Goal: Task Accomplishment & Management: Manage account settings

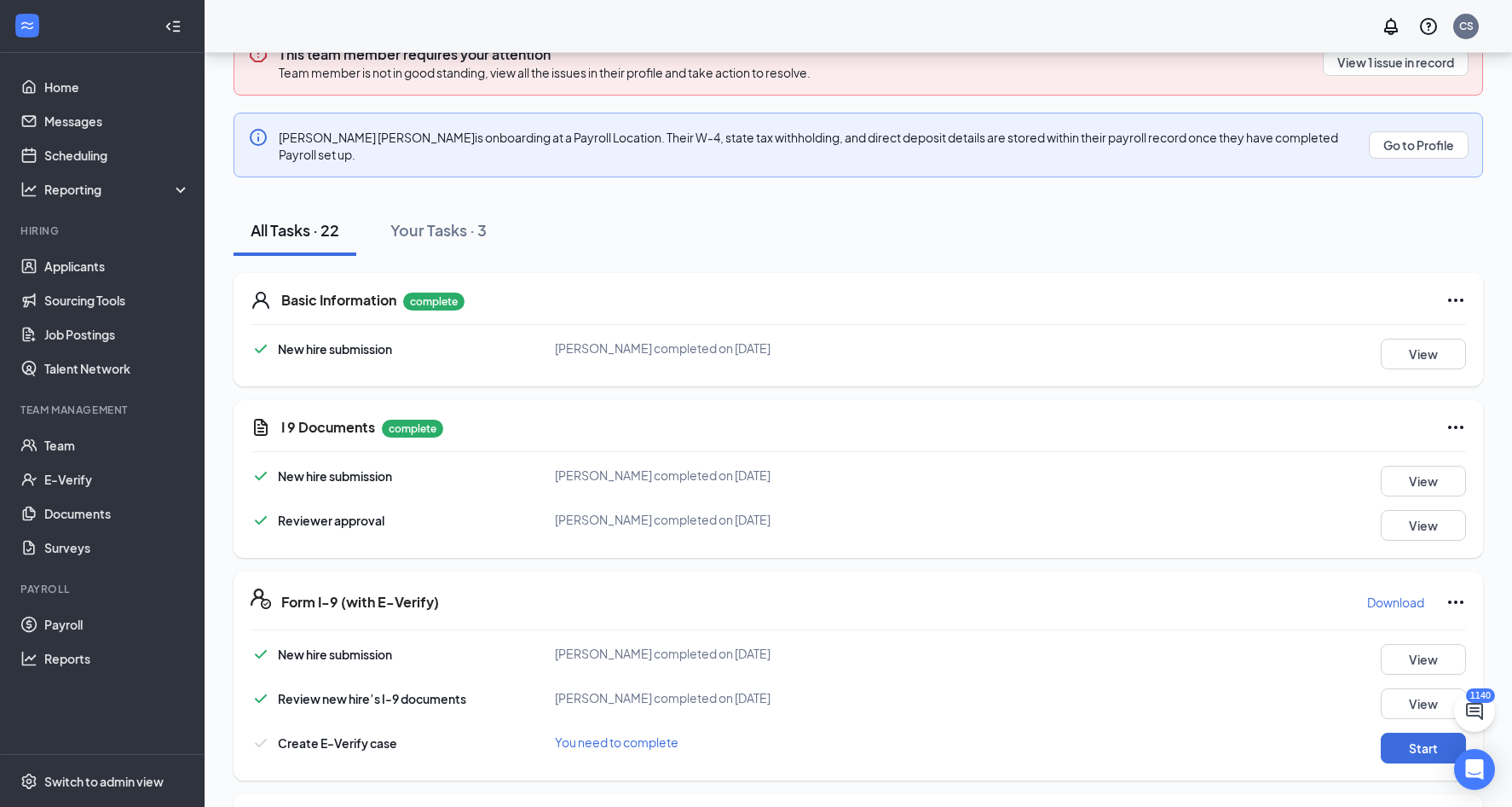
scroll to position [256, 0]
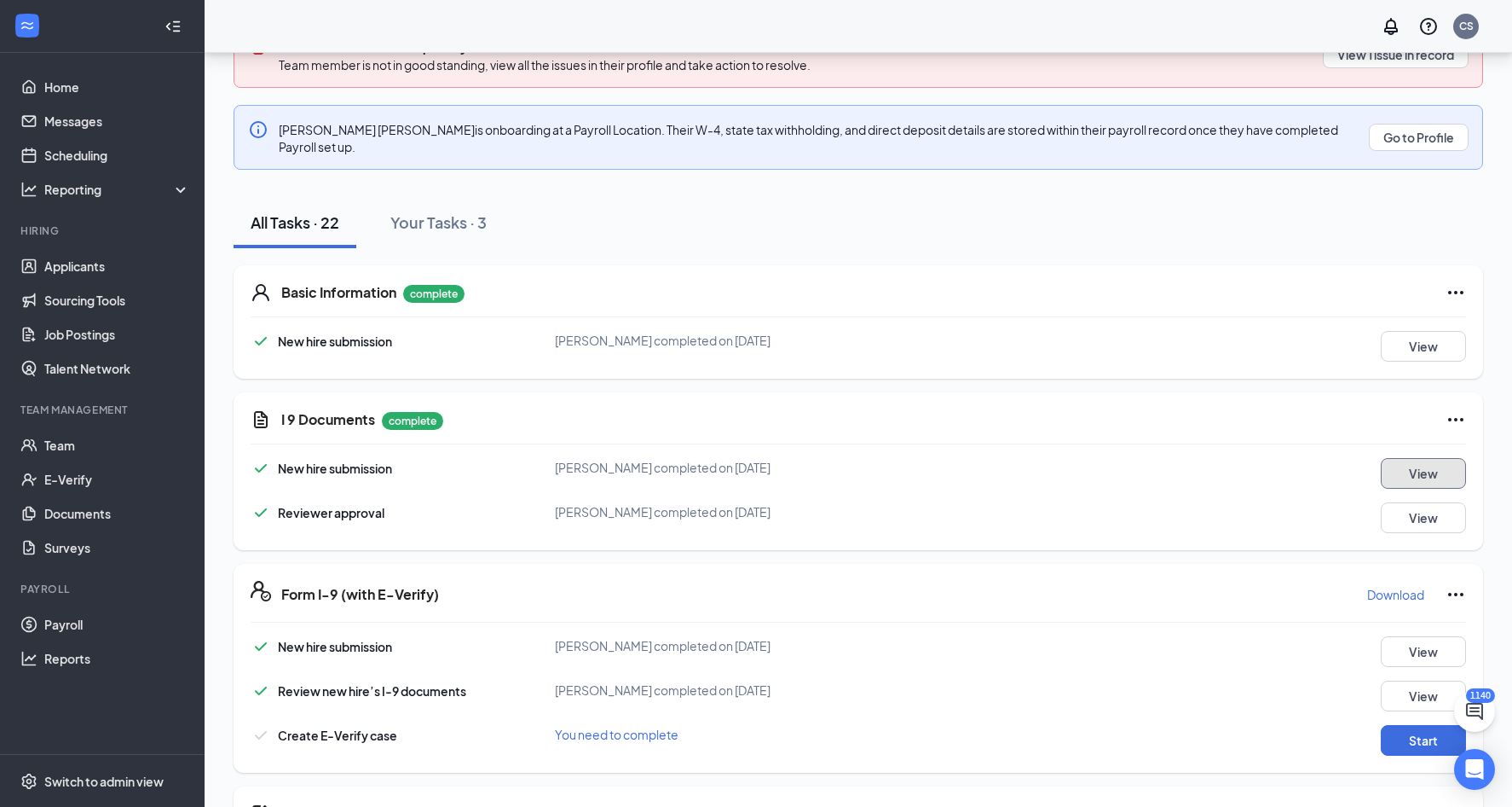
click at [1400, 458] on button "View" at bounding box center [1424, 474] width 86 height 31
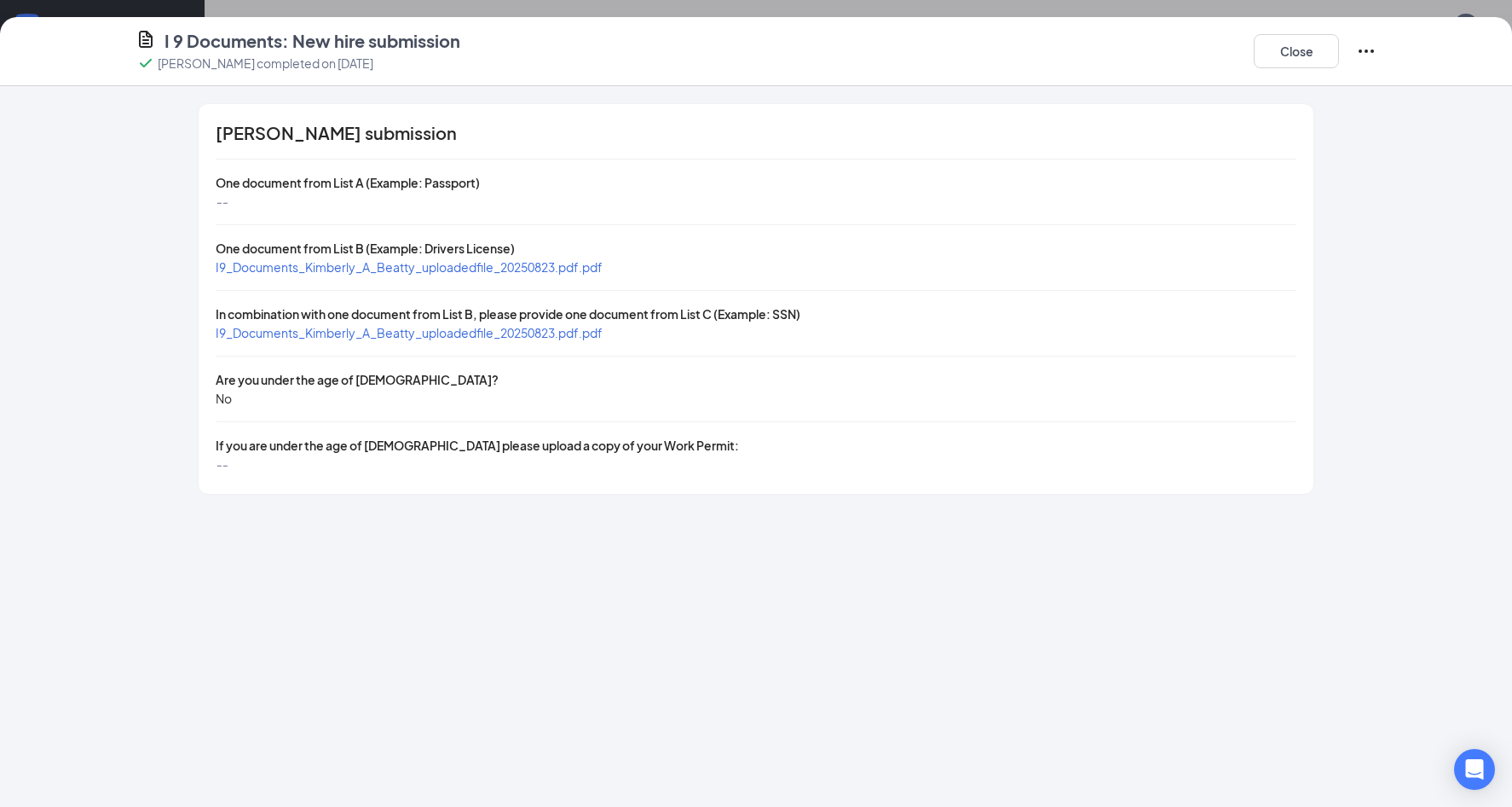
click at [524, 269] on span "I9_Documents_Kimberly_A_Beatty_uploadedfile_20250823.pdf.pdf" at bounding box center [409, 267] width 387 height 15
click at [415, 336] on span "I9_Documents_Kimberly_A_Beatty_uploadedfile_20250823.pdf.pdf" at bounding box center [409, 332] width 387 height 15
click at [1303, 54] on button "Close" at bounding box center [1297, 50] width 86 height 34
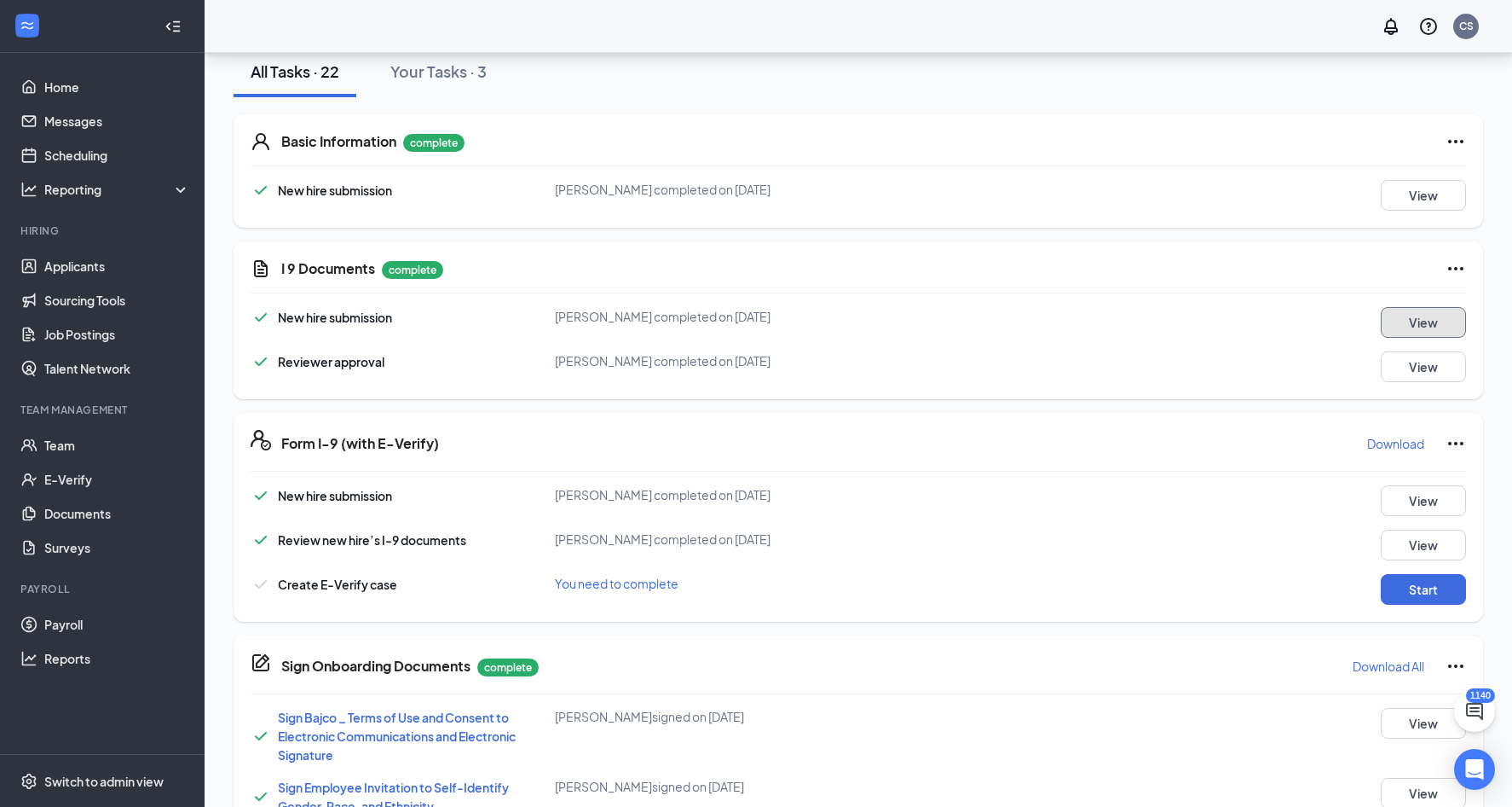
scroll to position [426, 0]
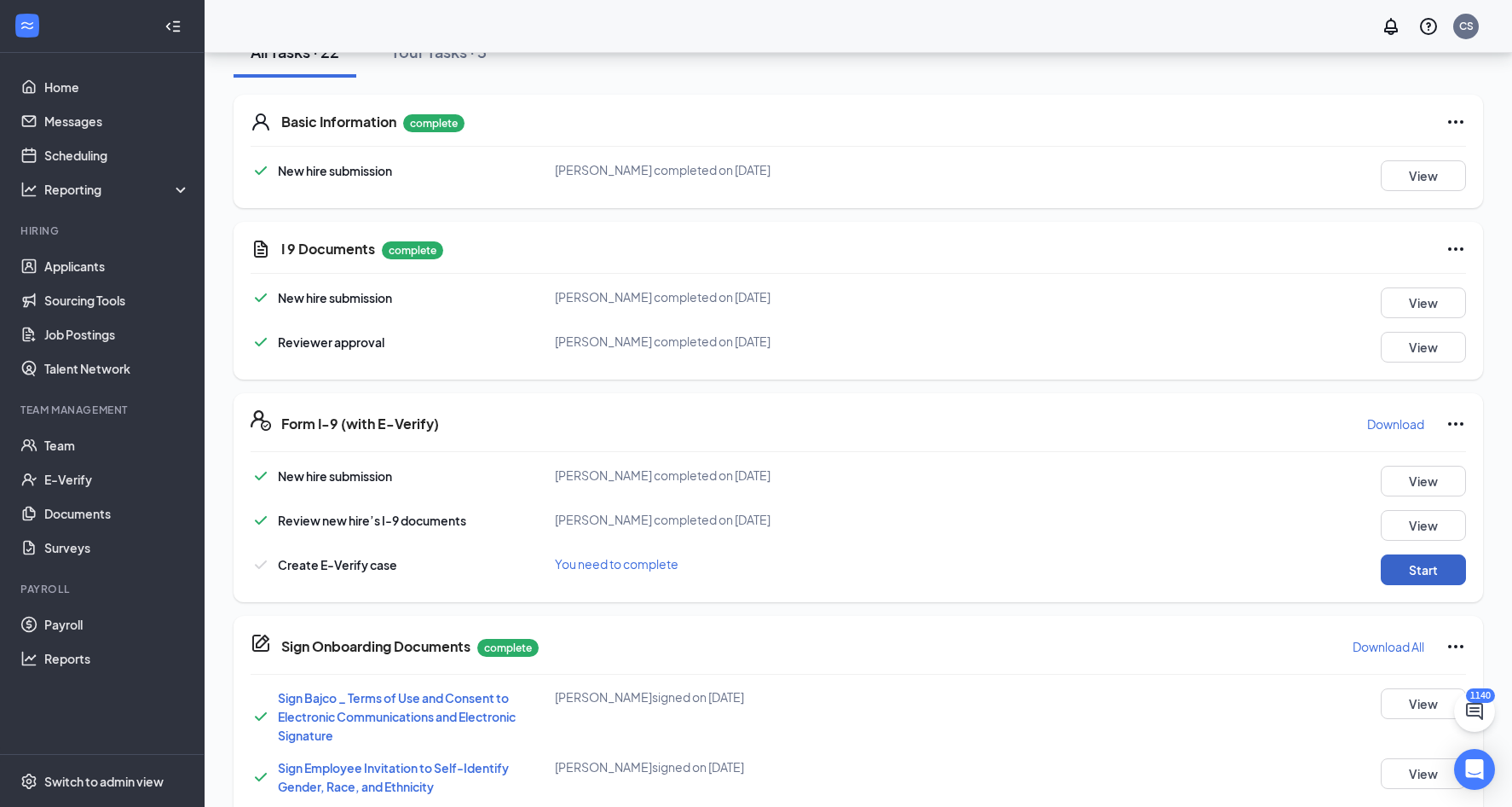
click at [1449, 568] on button "Start" at bounding box center [1424, 570] width 86 height 31
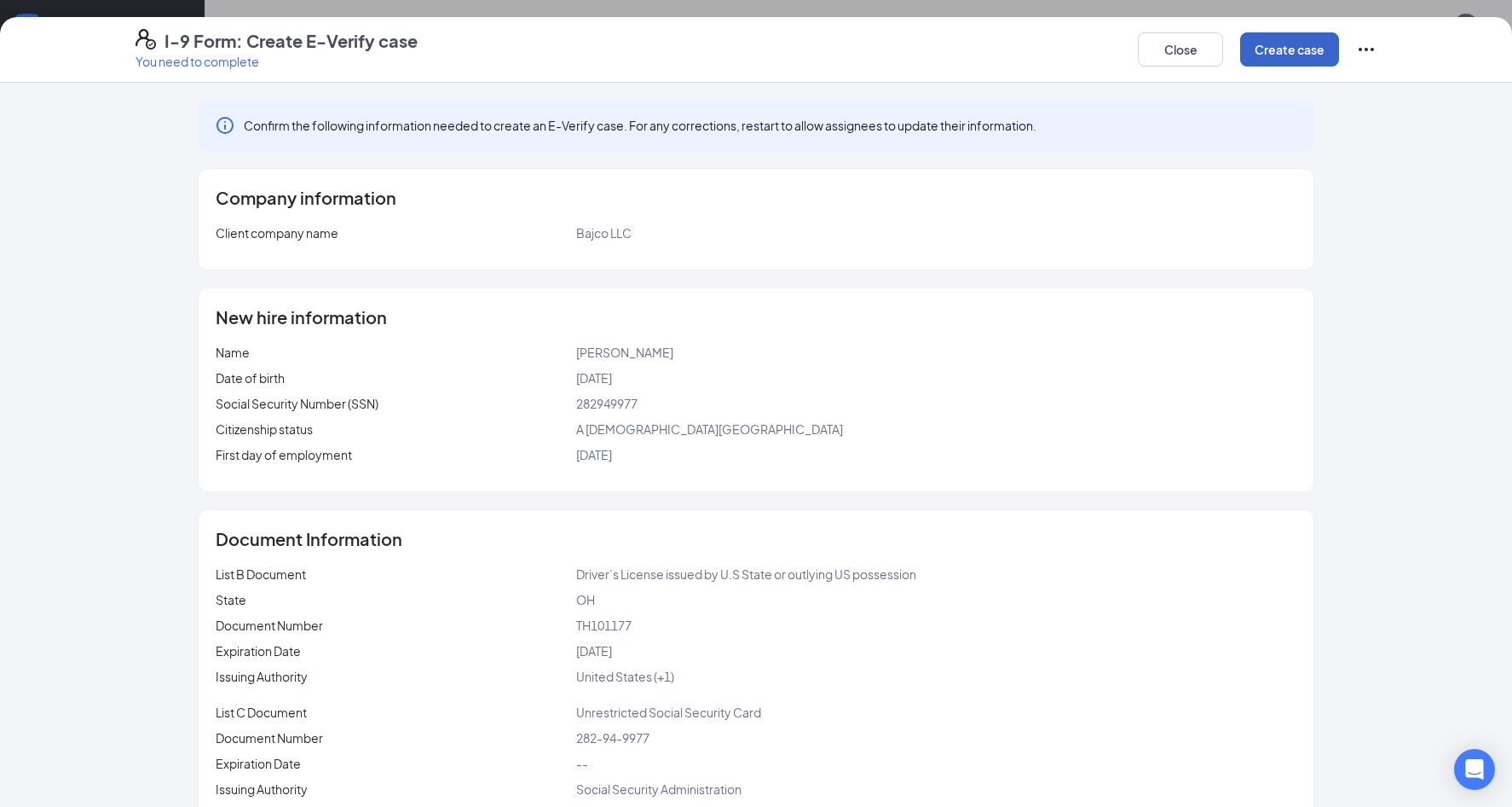
click at [1260, 52] on button "Create case" at bounding box center [1290, 49] width 99 height 34
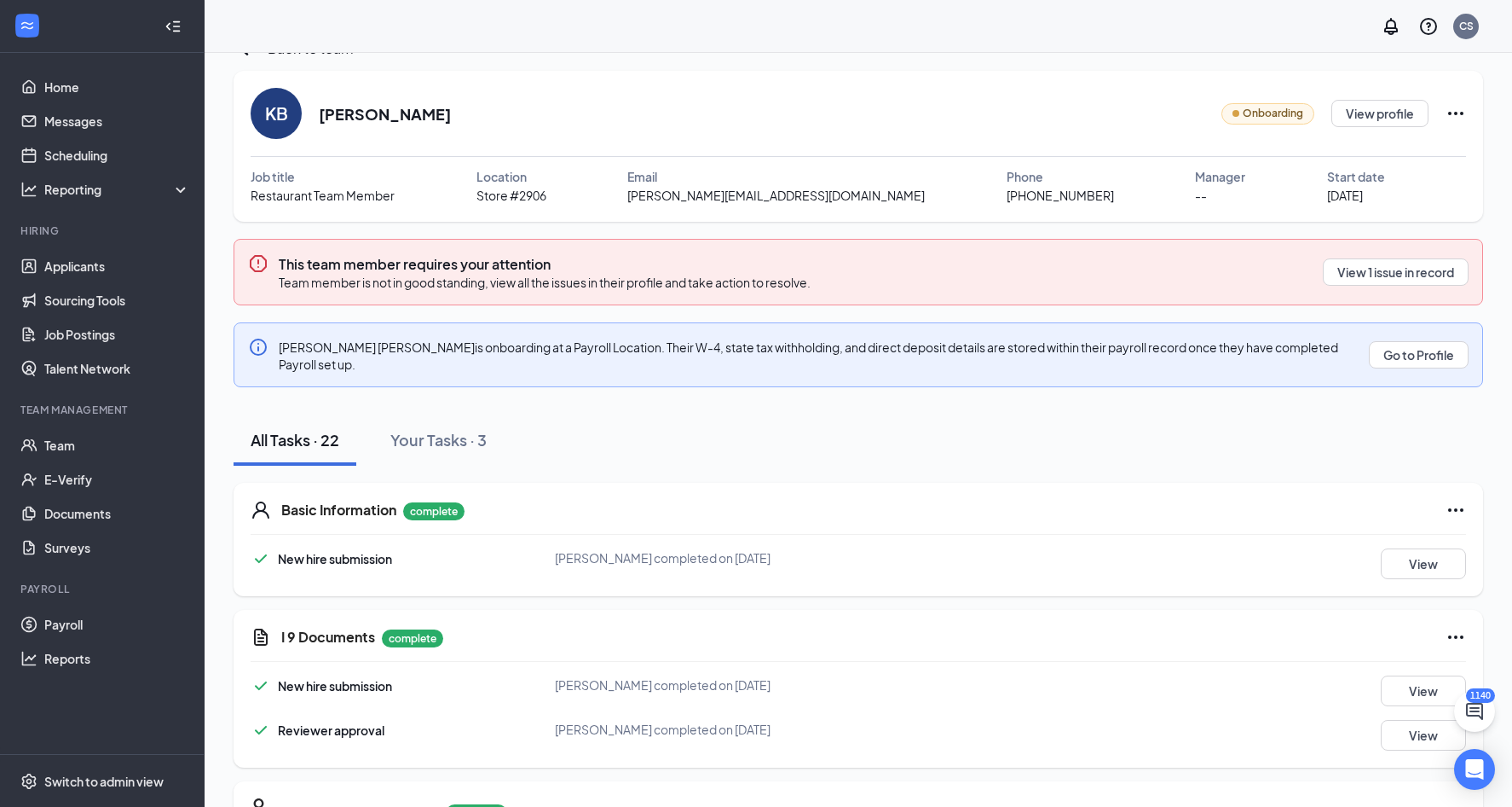
scroll to position [0, 0]
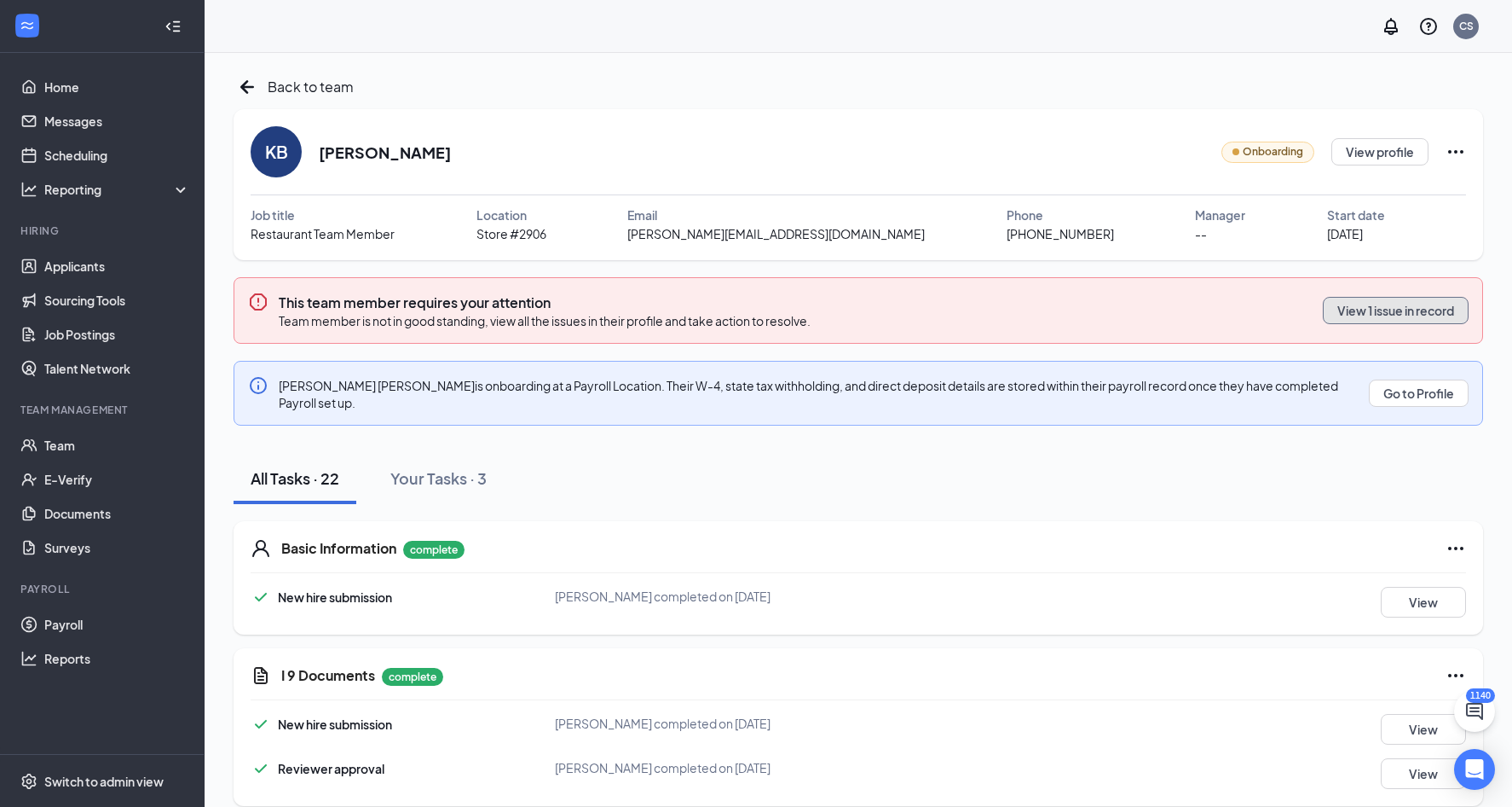
click at [1380, 308] on button "View 1 issue in record" at bounding box center [1395, 311] width 146 height 27
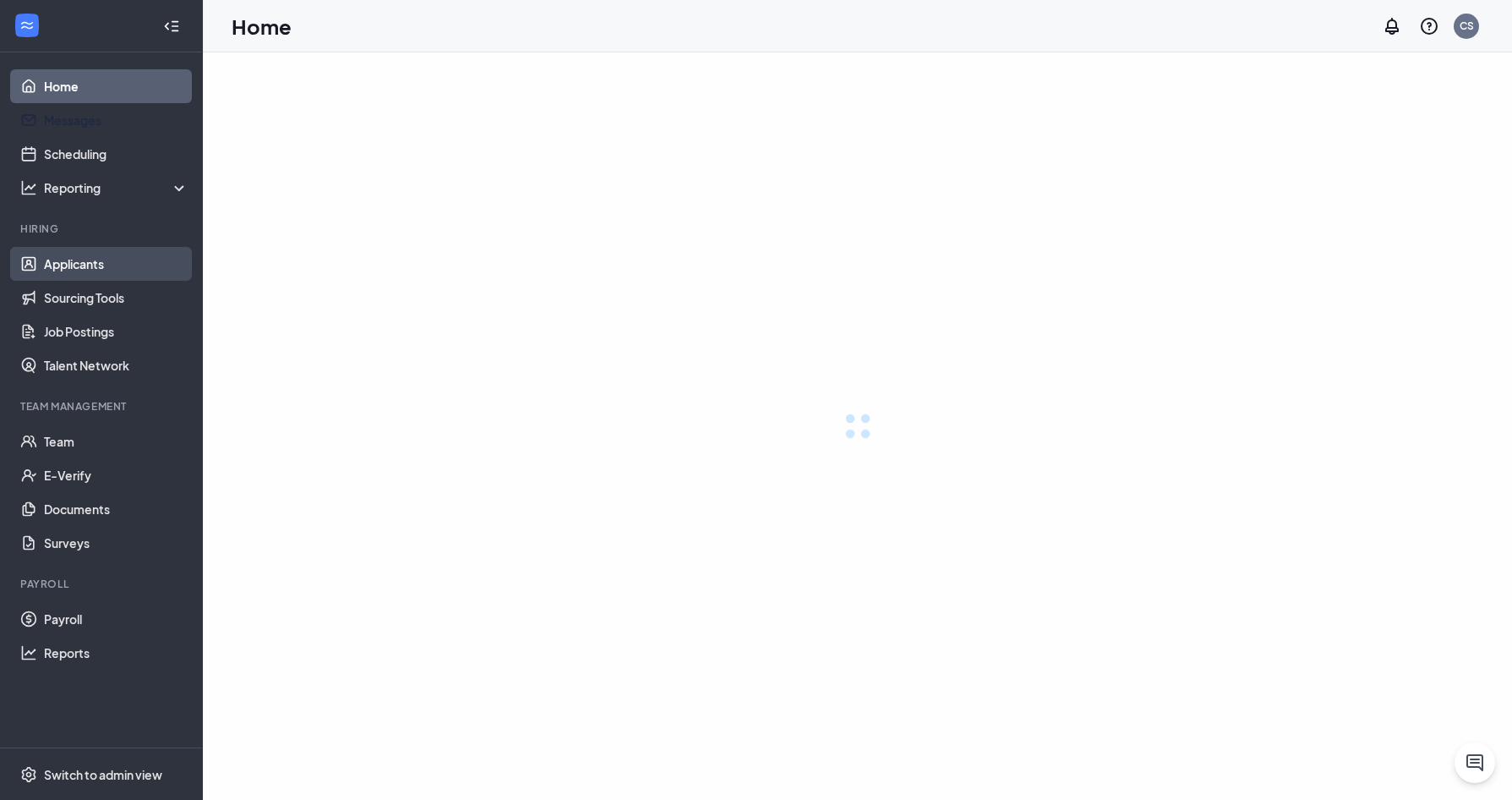
click at [97, 271] on link "Applicants" at bounding box center [116, 263] width 144 height 33
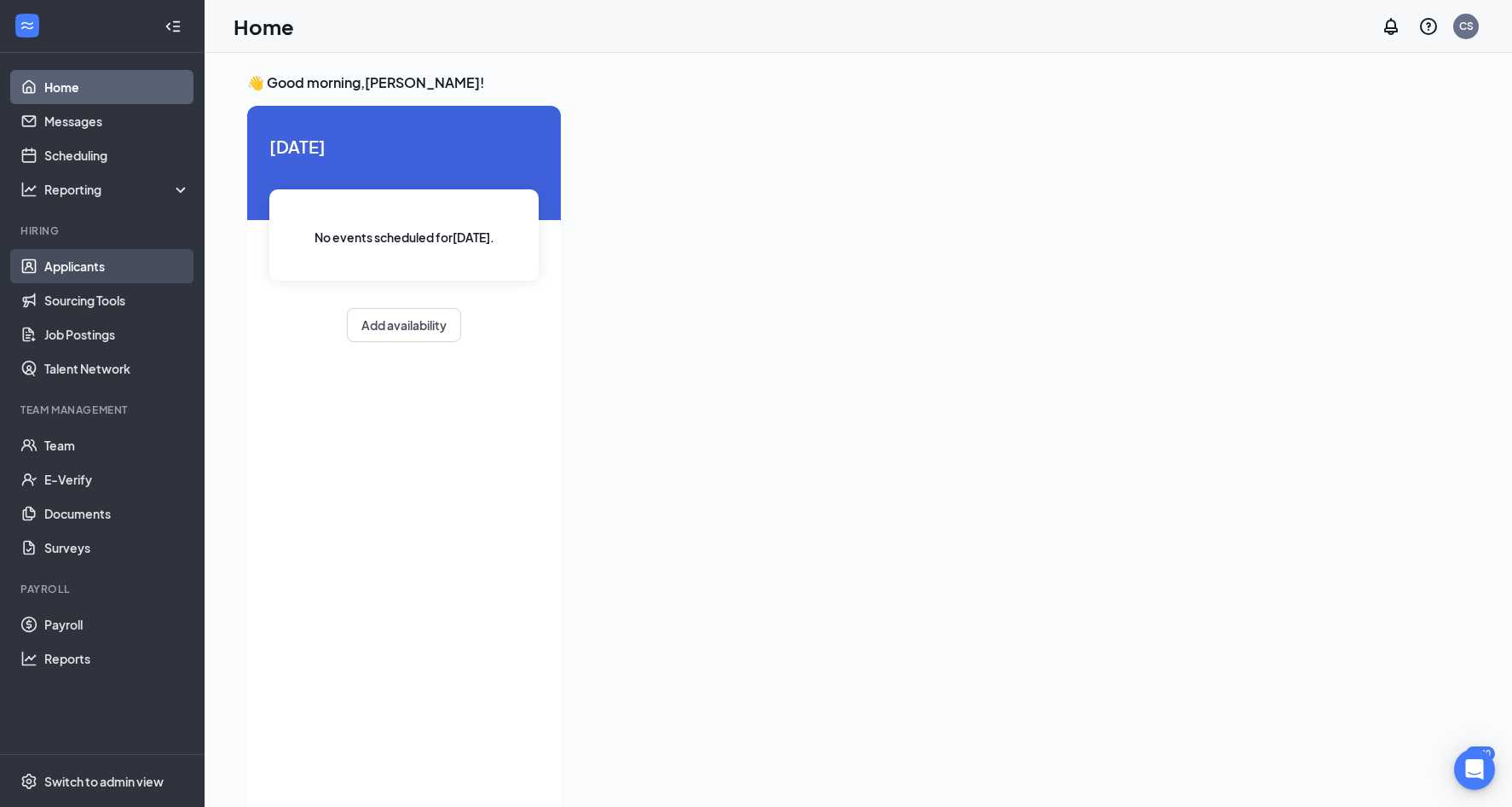
click at [90, 273] on link "Applicants" at bounding box center [117, 265] width 146 height 34
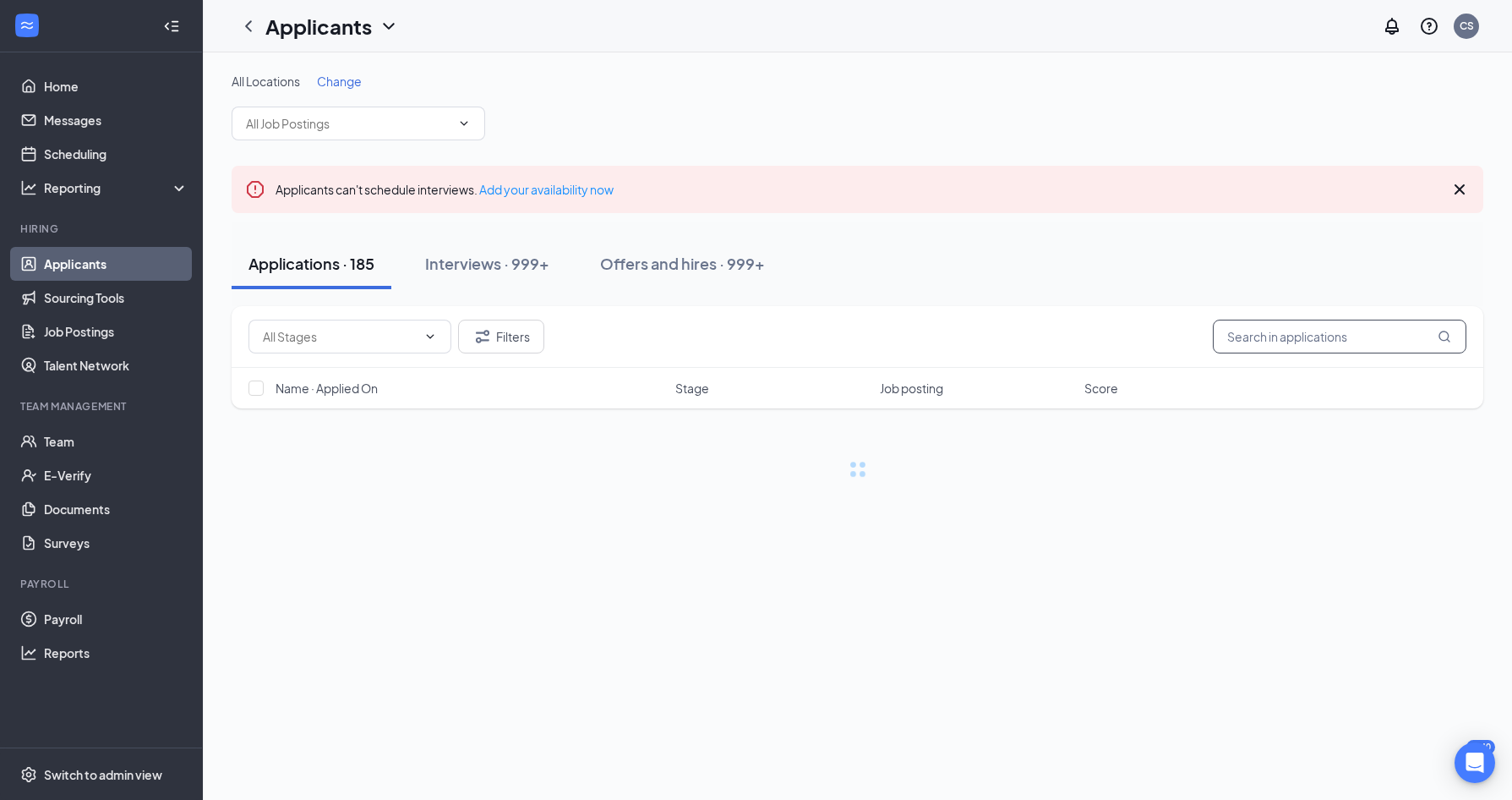
click at [1313, 328] on input "text" at bounding box center [1340, 336] width 254 height 33
type input "[PERSON_NAME]"
click at [734, 265] on div "Offers and hires · 999+" at bounding box center [682, 263] width 165 height 21
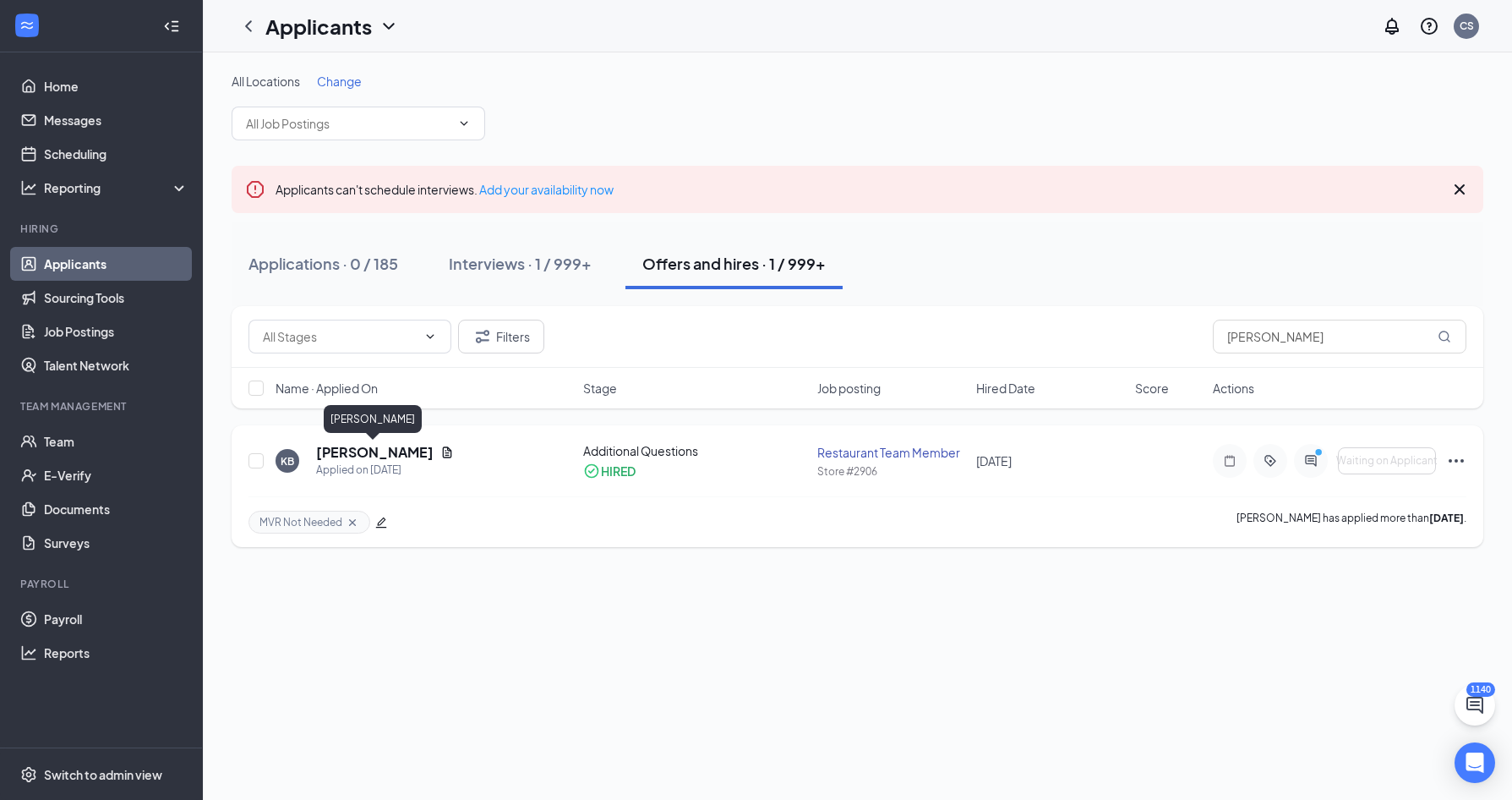
click at [376, 450] on h5 "[PERSON_NAME]" at bounding box center [375, 452] width 117 height 19
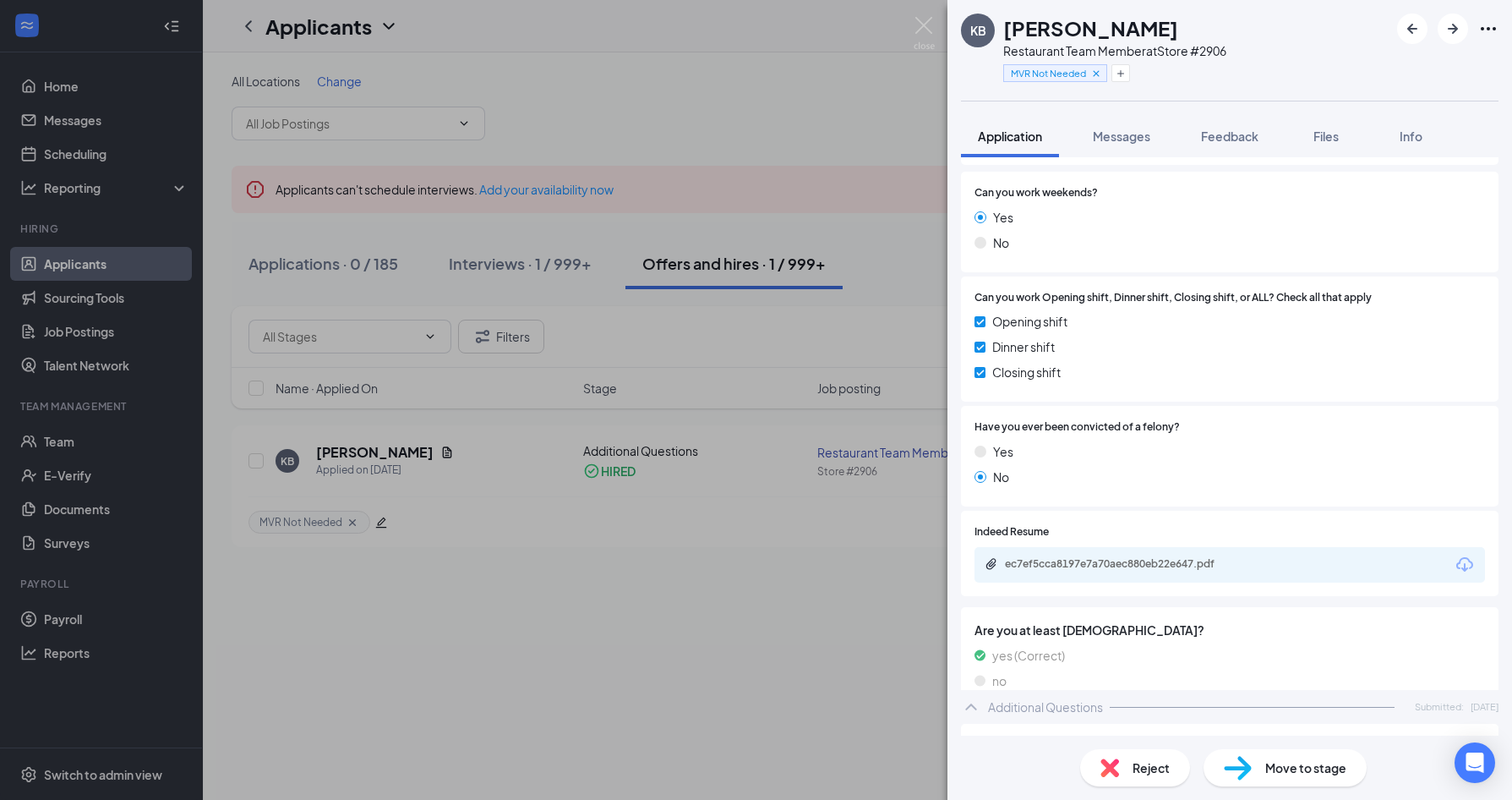
scroll to position [254, 0]
click at [602, 98] on div "KB [PERSON_NAME] Restaurant Team Member at Store #2906 MVR Not Needed Applicati…" at bounding box center [756, 400] width 1512 height 800
